Goal: Obtain resource: Obtain resource

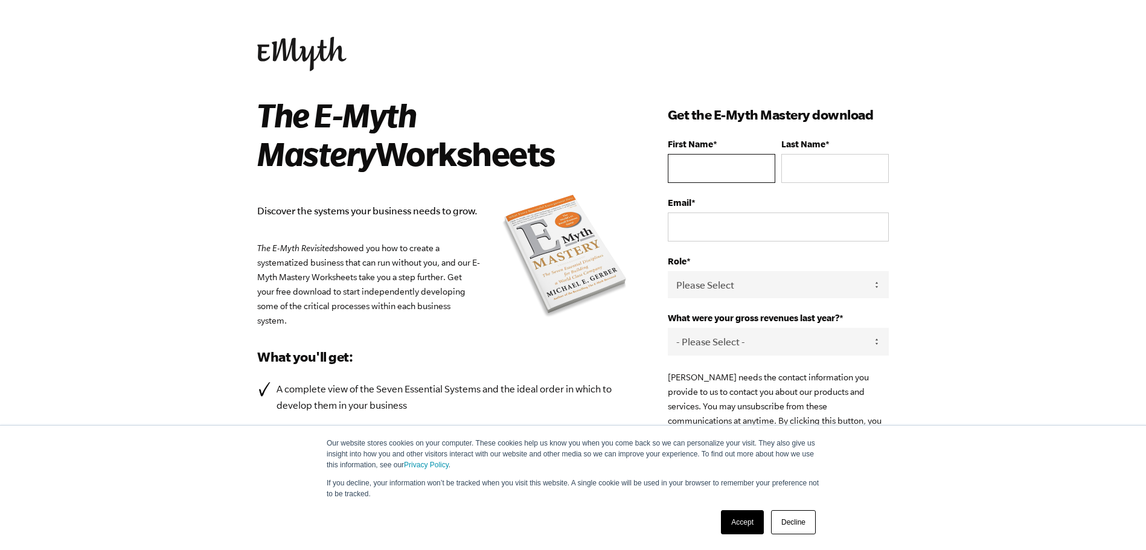
click at [688, 170] on input "First Name *" at bounding box center [721, 168] width 107 height 29
type input "[PERSON_NAME]"
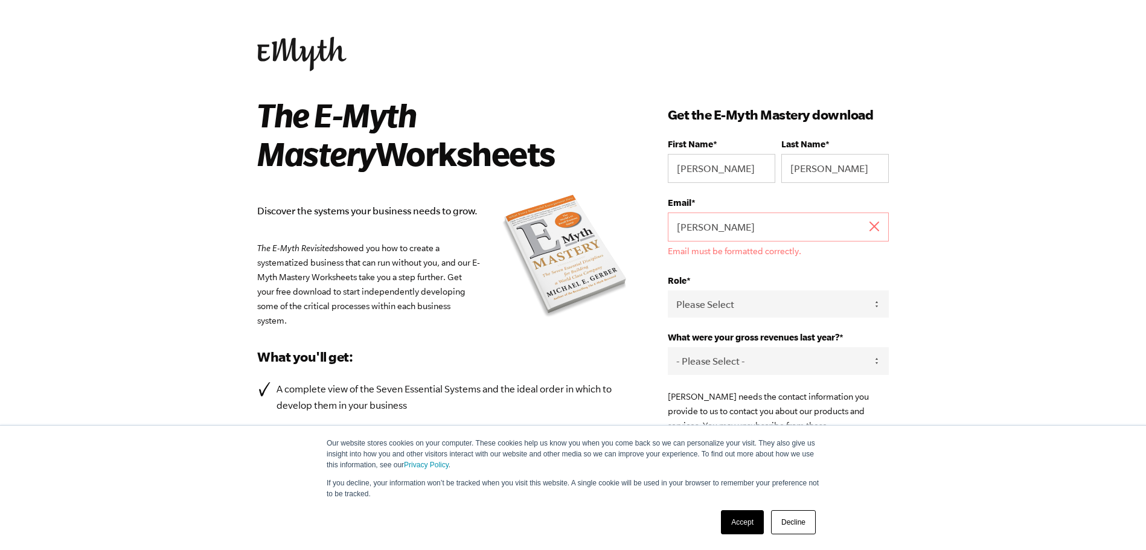
type input "[EMAIL_ADDRESS][DOMAIN_NAME]"
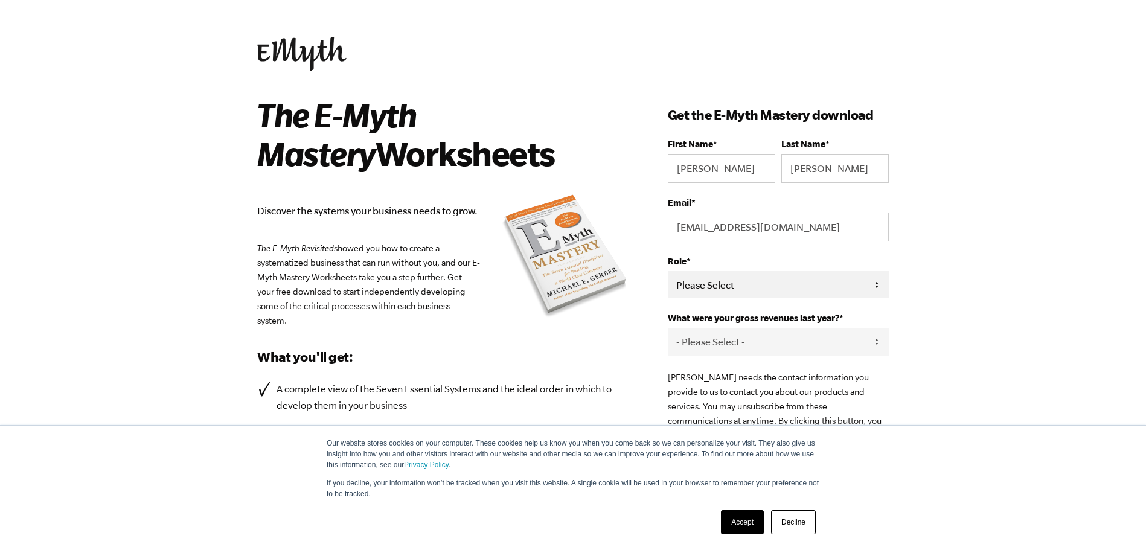
click at [764, 283] on select "Please Select Owner Partner / Co-Owner Executive Employee / Other" at bounding box center [778, 284] width 221 height 27
select select "Owner"
click at [668, 271] on select "Please Select Owner Partner / Co-Owner Executive Employee / Other" at bounding box center [778, 284] width 221 height 27
click at [766, 343] on select "- Please Select - 0-75K 76-150K 151-275K 276-500K 501-750K 751-1M 1-2.5M 2.5-5M…" at bounding box center [778, 341] width 221 height 27
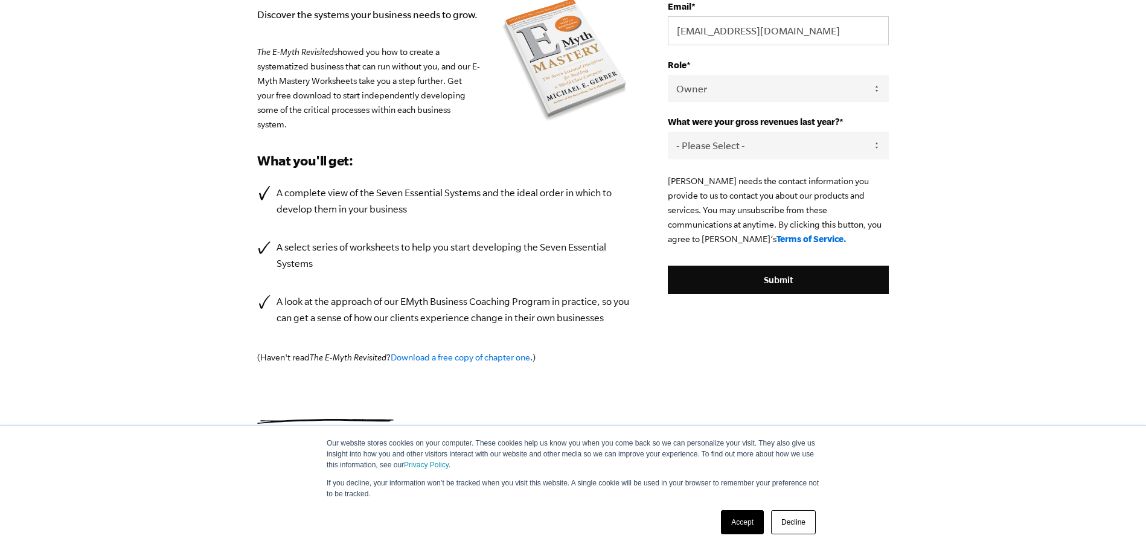
scroll to position [197, 0]
click at [744, 517] on link "Accept" at bounding box center [742, 522] width 43 height 24
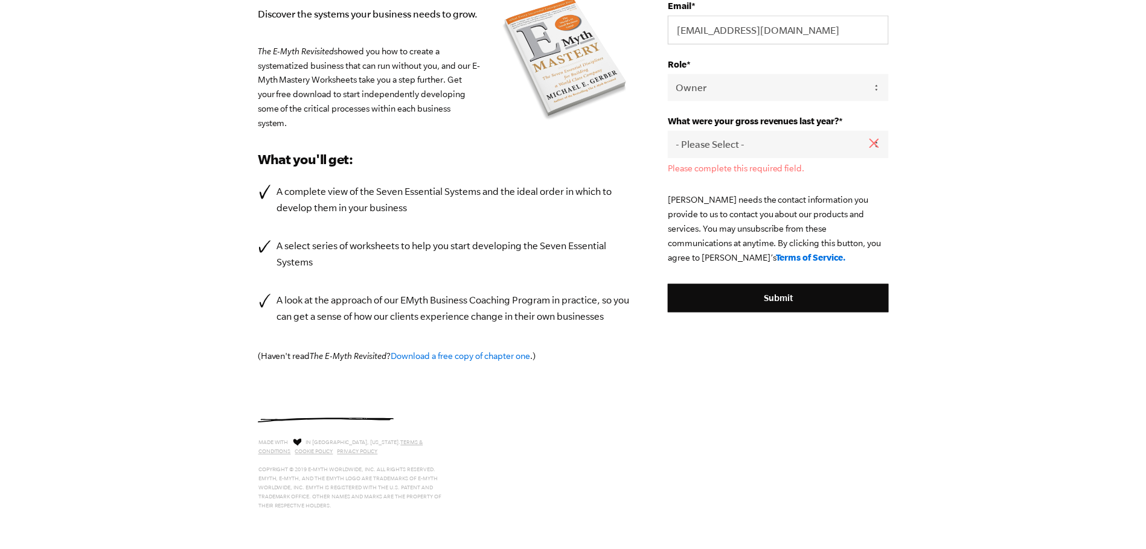
scroll to position [0, 0]
click at [823, 141] on select "- Please Select - 0-75K 76-150K 151-275K 276-500K 501-750K 751-1M 1-2.5M 2.5-5M…" at bounding box center [778, 144] width 221 height 27
select select "751-1M"
click at [668, 131] on select "- Please Select - 0-75K 76-150K 151-275K 276-500K 501-750K 751-1M 1-2.5M 2.5-5M…" at bounding box center [778, 144] width 221 height 27
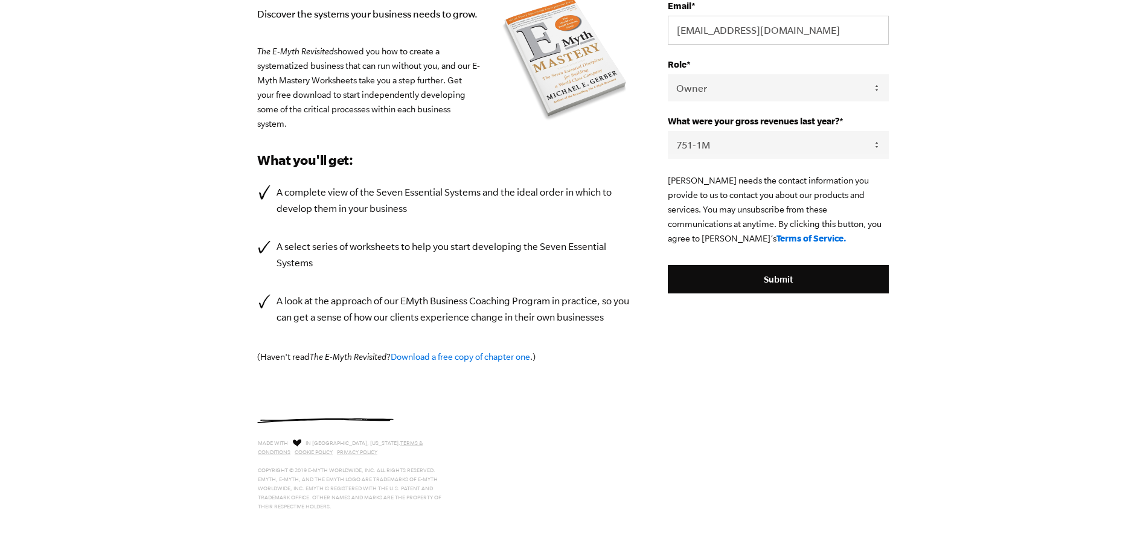
click at [995, 216] on body "Our website stores cookies on your computer. These cookies help us know you whe…" at bounding box center [573, 78] width 1146 height 550
click at [792, 283] on input "Submit" at bounding box center [778, 279] width 221 height 29
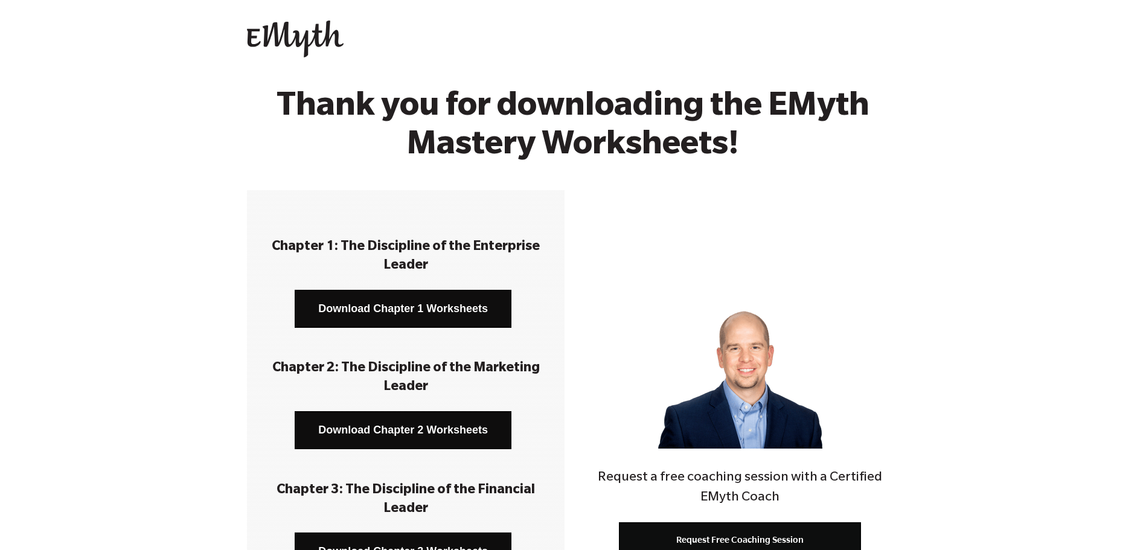
click at [388, 307] on link "Download Chapter 1 Worksheets" at bounding box center [403, 309] width 217 height 38
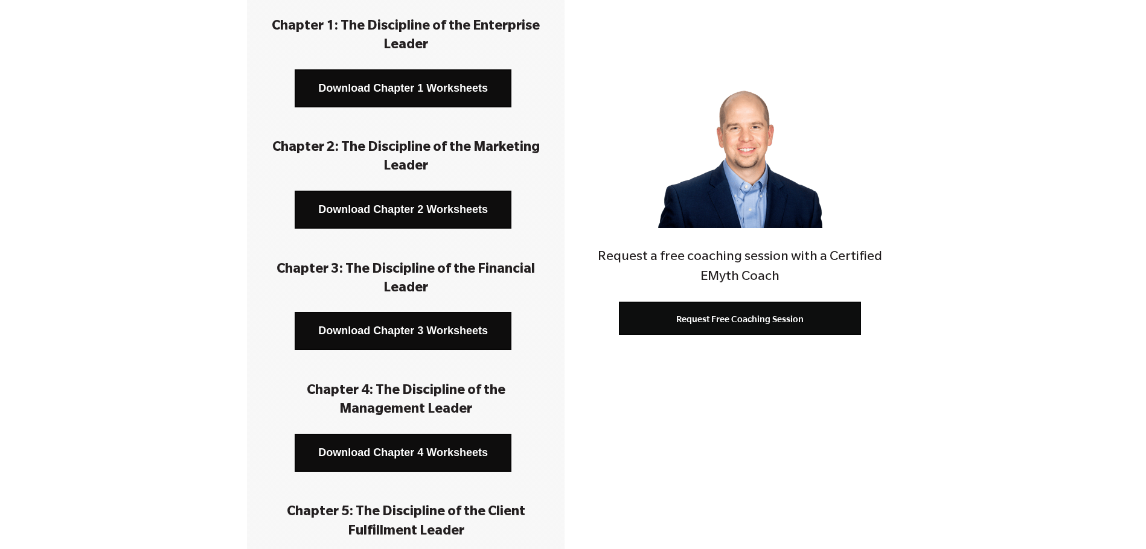
scroll to position [242, 0]
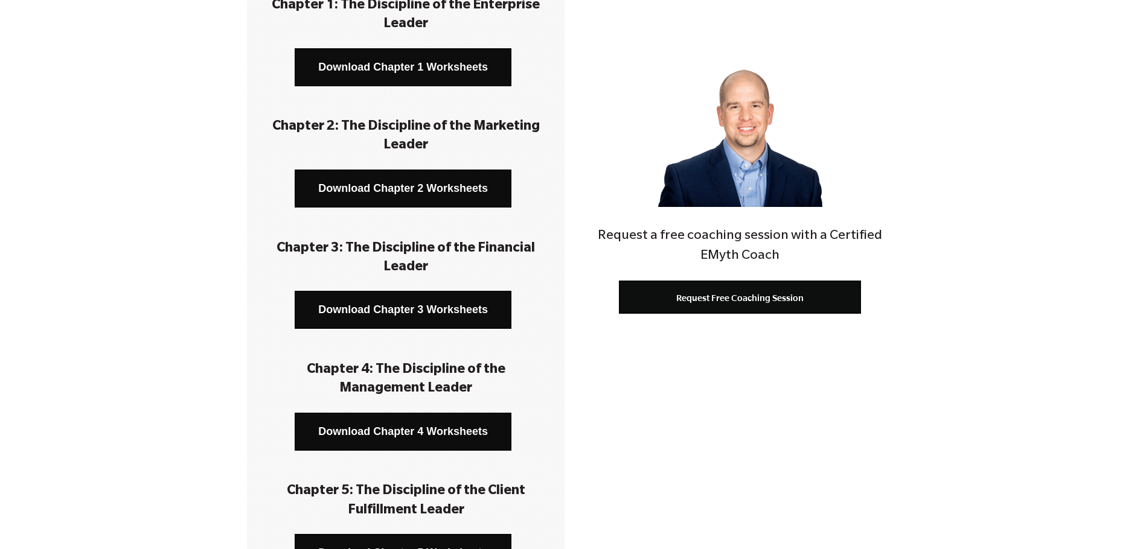
drag, startPoint x: 462, startPoint y: 344, endPoint x: 635, endPoint y: 407, distance: 184.3
click at [648, 405] on div "Request a free coaching session with a Certified EMyth Coach Request Free Coach…" at bounding box center [740, 391] width 318 height 885
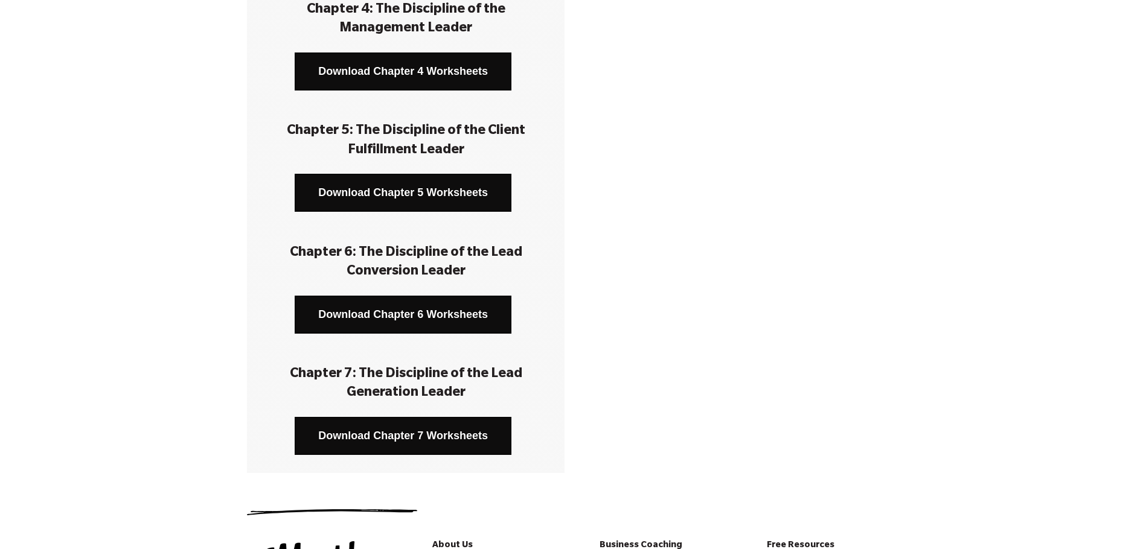
scroll to position [725, 0]
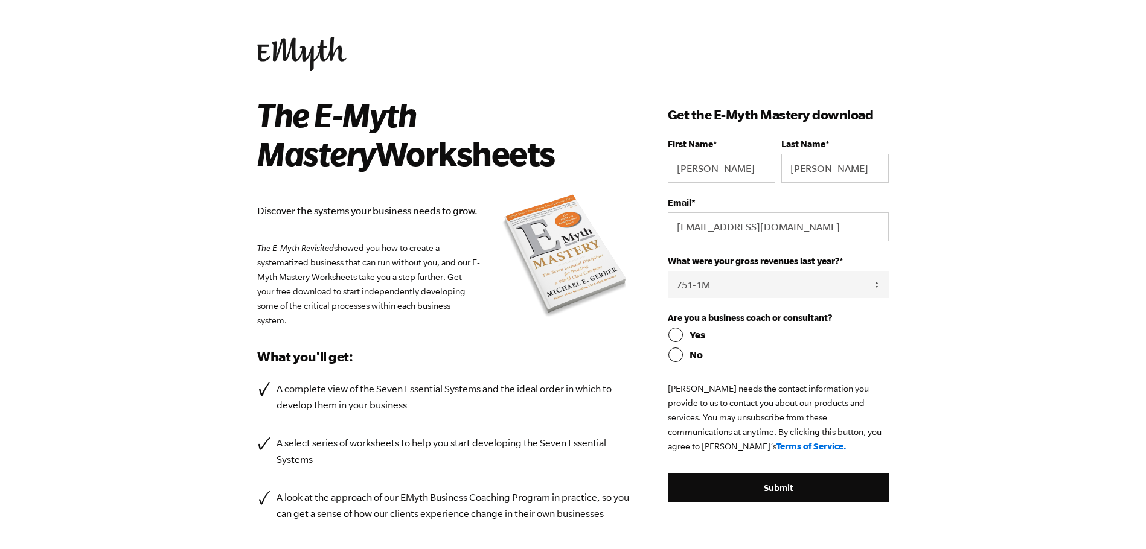
select select "751-1M"
